Goal: Task Accomplishment & Management: Use online tool/utility

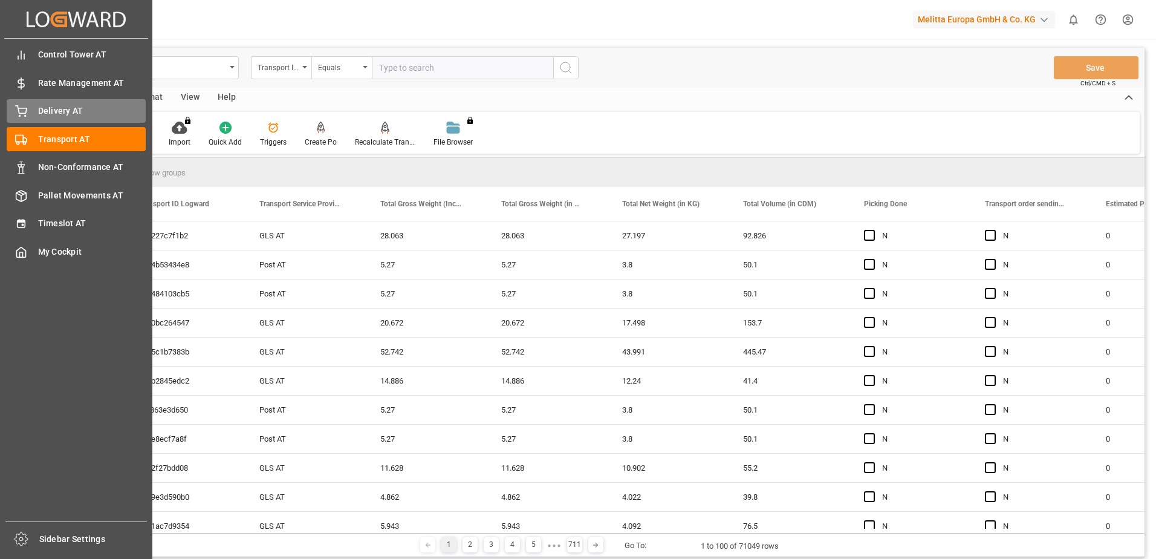
click at [24, 111] on icon at bounding box center [21, 111] width 12 height 12
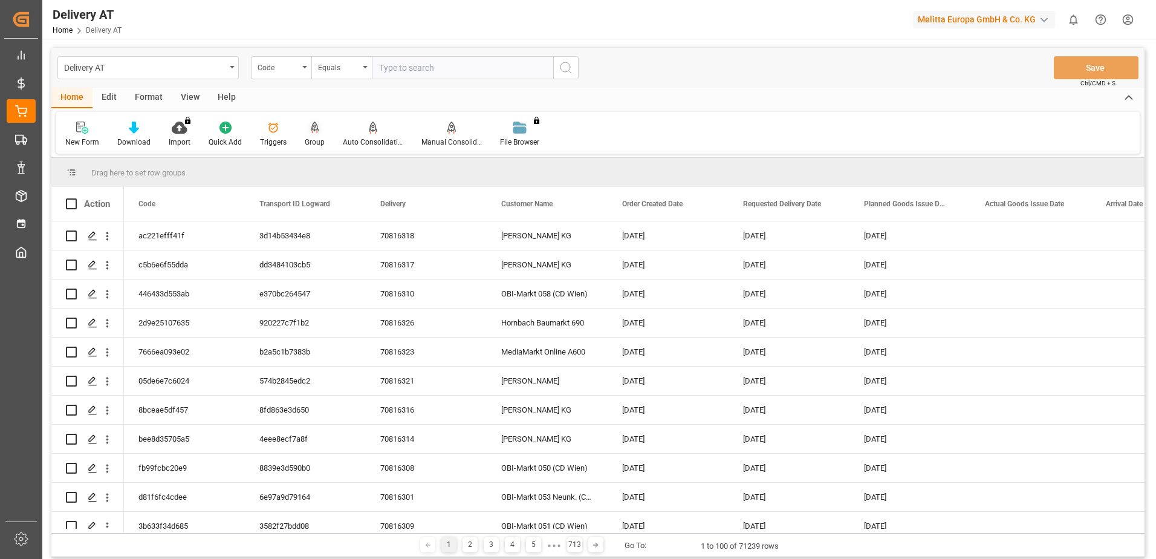
click at [315, 135] on div "Group" at bounding box center [315, 134] width 38 height 27
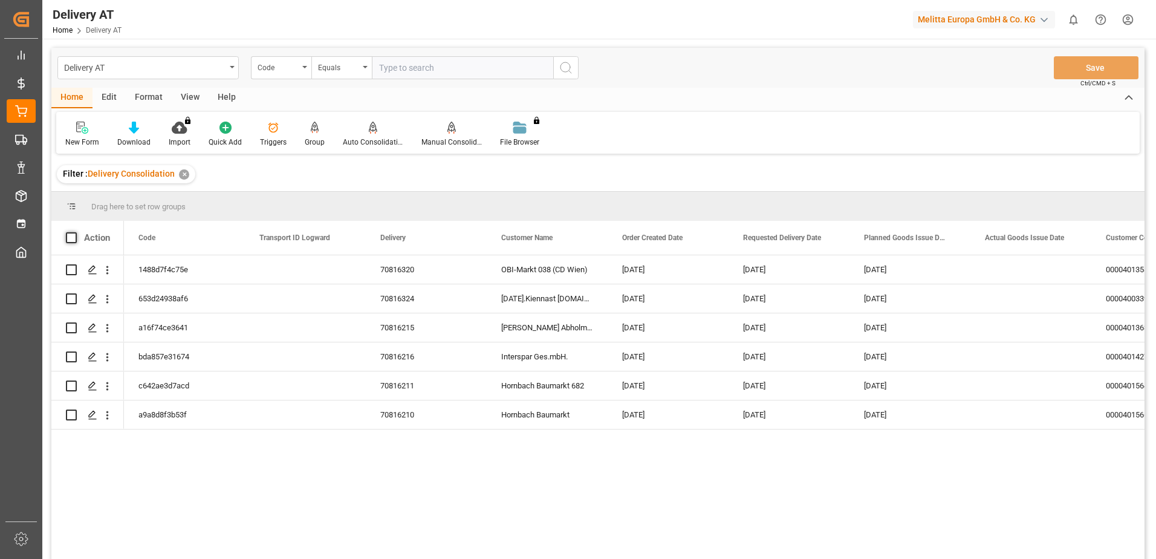
click at [72, 238] on span at bounding box center [71, 237] width 11 height 11
click at [75, 232] on input "checkbox" at bounding box center [75, 232] width 0 height 0
checkbox input "true"
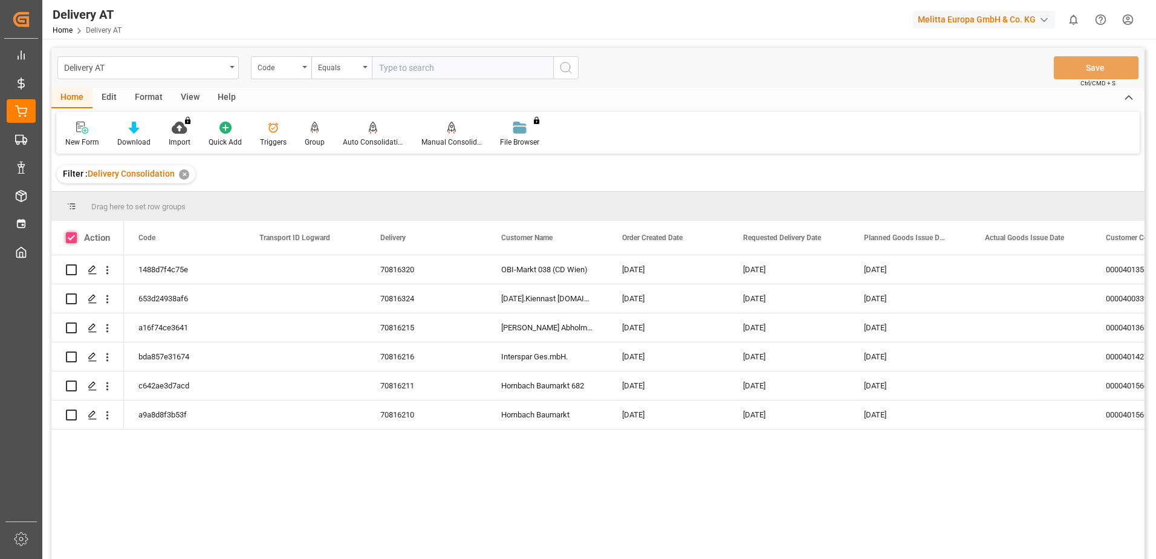
checkbox input "true"
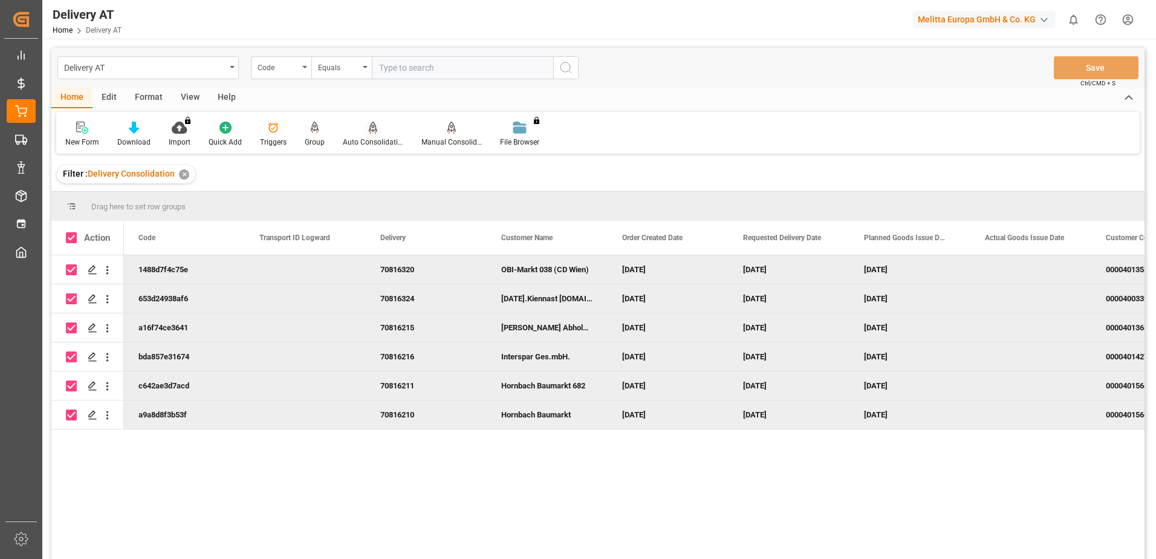
click at [371, 133] on icon at bounding box center [373, 128] width 8 height 12
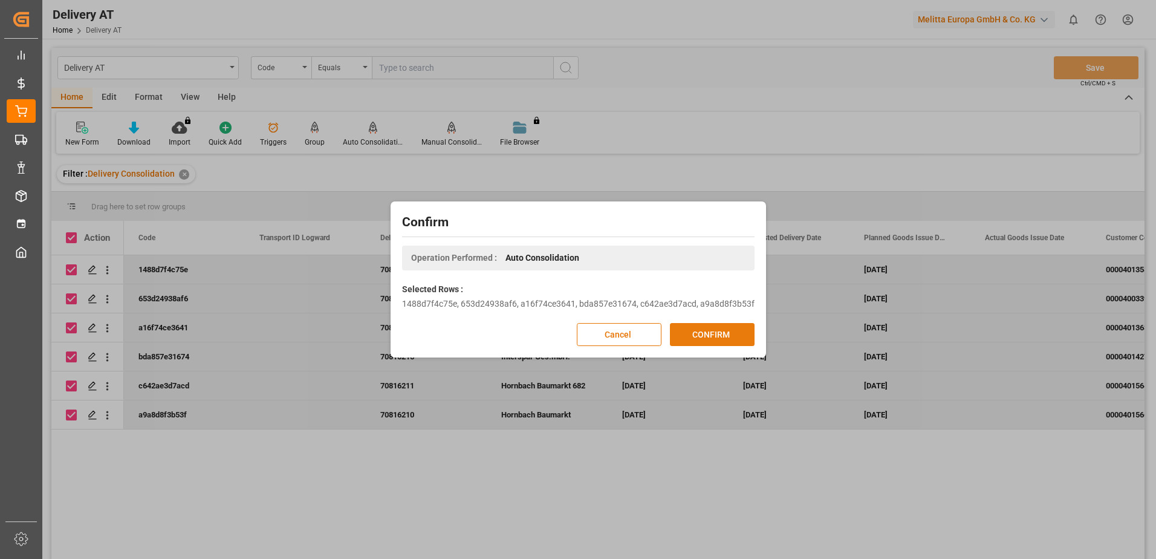
click at [728, 334] on button "CONFIRM" at bounding box center [712, 334] width 85 height 23
